Goal: Transaction & Acquisition: Purchase product/service

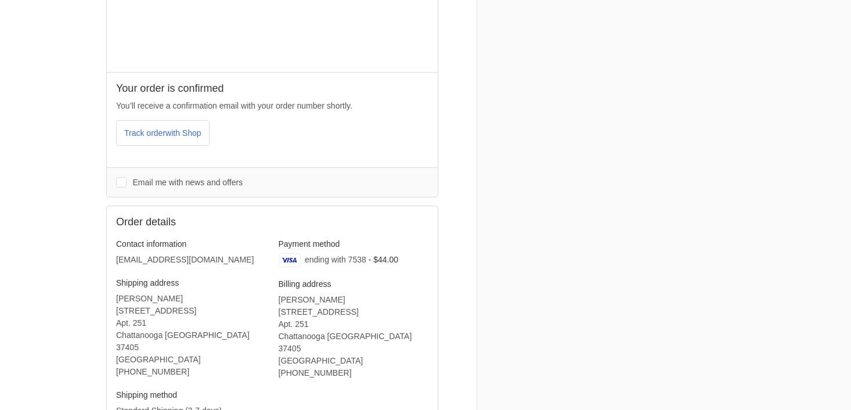
scroll to position [203, 0]
click at [333, 311] on address "[PERSON_NAME] [STREET_ADDRESS][PERSON_NAME] ‎[PHONE_NUMBER]" at bounding box center [354, 335] width 150 height 85
click at [337, 304] on address "[PERSON_NAME] [STREET_ADDRESS][PERSON_NAME] ‎[PHONE_NUMBER]" at bounding box center [354, 335] width 150 height 85
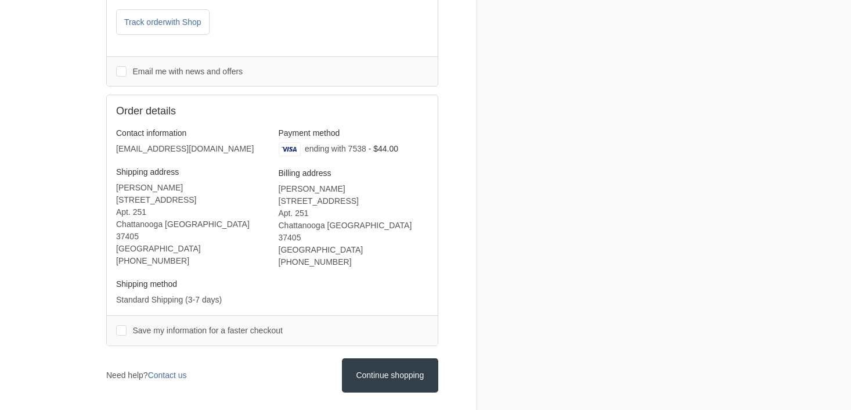
scroll to position [318, 0]
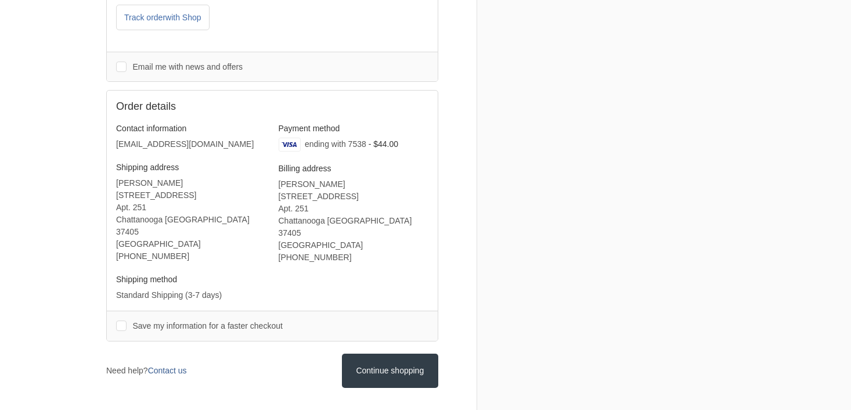
click at [168, 366] on link "Contact us" at bounding box center [167, 370] width 39 height 9
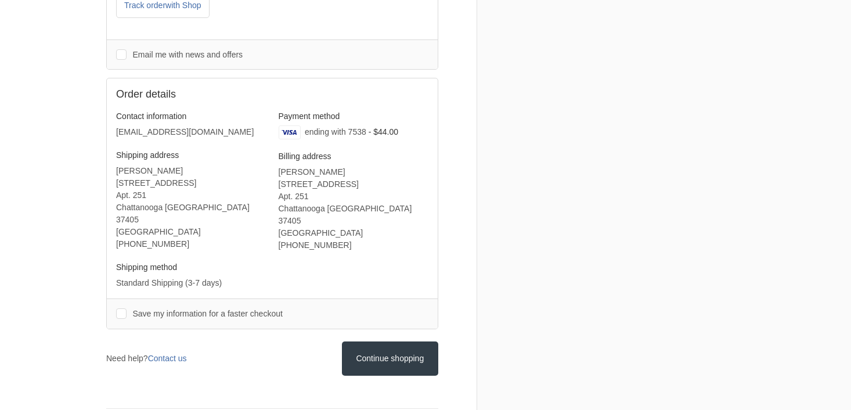
scroll to position [347, 0]
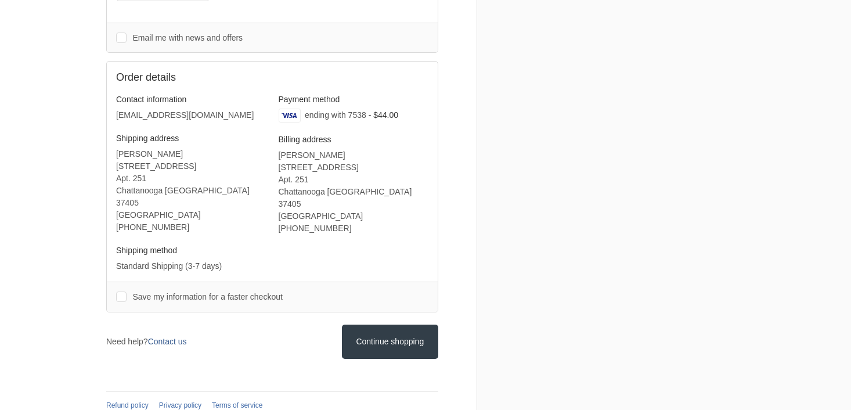
click at [172, 337] on link "Contact us" at bounding box center [167, 341] width 39 height 9
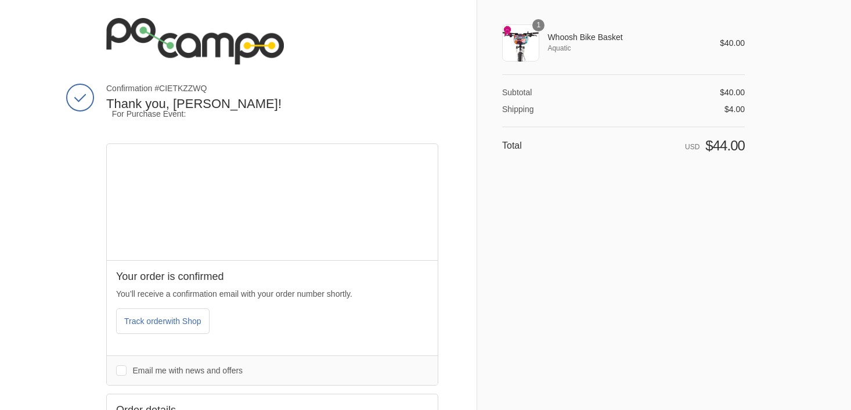
scroll to position [11, 0]
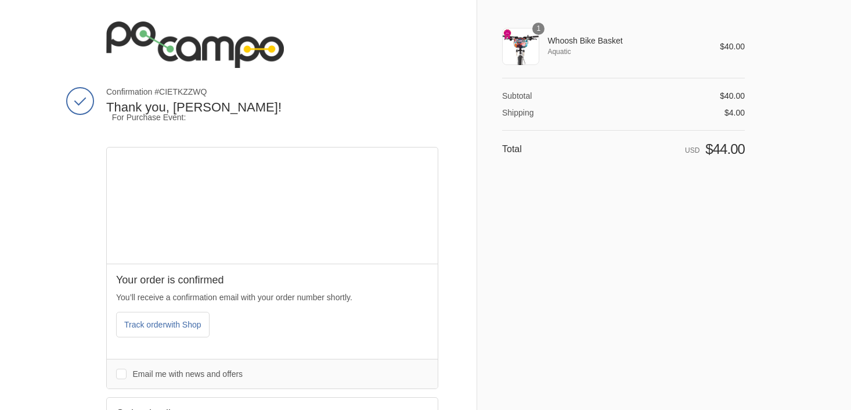
click at [213, 89] on span "Confirmation #CIETKZZWQ" at bounding box center [272, 92] width 332 height 10
drag, startPoint x: 109, startPoint y: 91, endPoint x: 203, endPoint y: 89, distance: 94.1
click at [203, 89] on span "Confirmation #CIETKZZWQ" at bounding box center [272, 92] width 332 height 10
copy span "Confirmation #CIETKZZW"
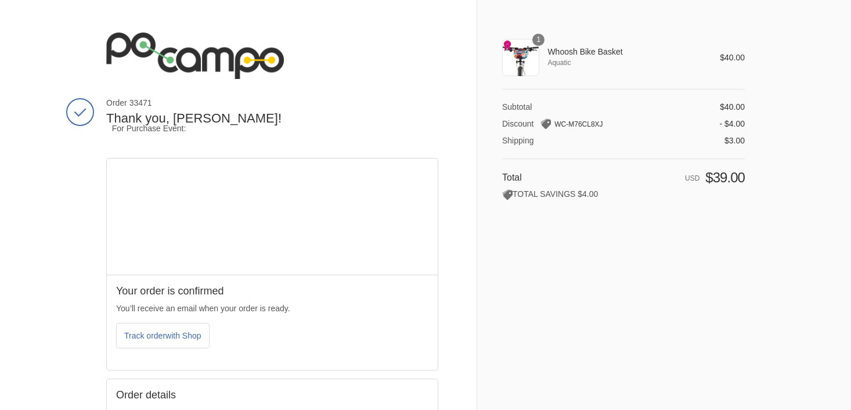
scroll to position [287, 0]
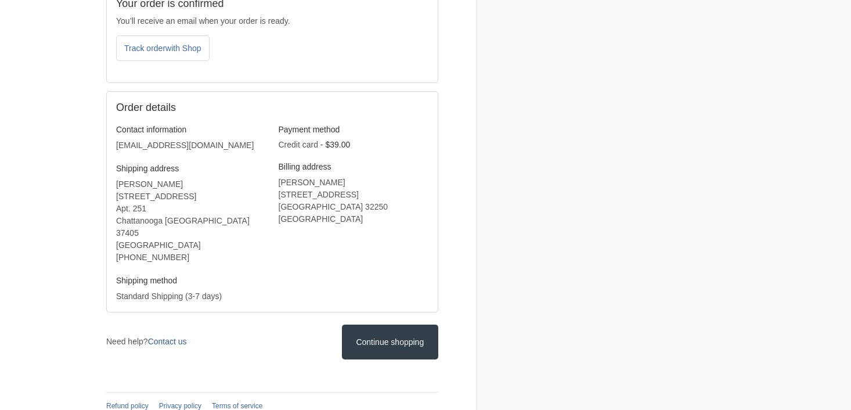
click at [174, 337] on link "Contact us" at bounding box center [167, 341] width 39 height 9
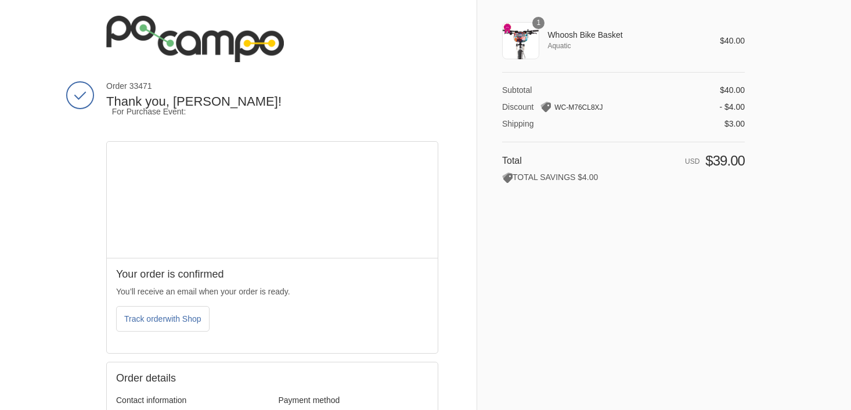
scroll to position [0, 0]
